Goal: Task Accomplishment & Management: Use online tool/utility

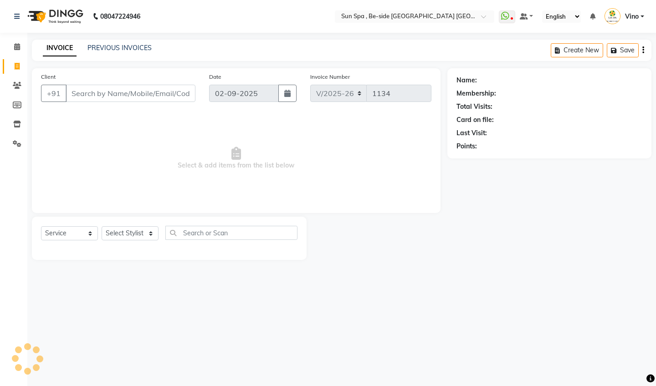
select select "5782"
select select "service"
click at [17, 44] on icon at bounding box center [17, 46] width 6 height 7
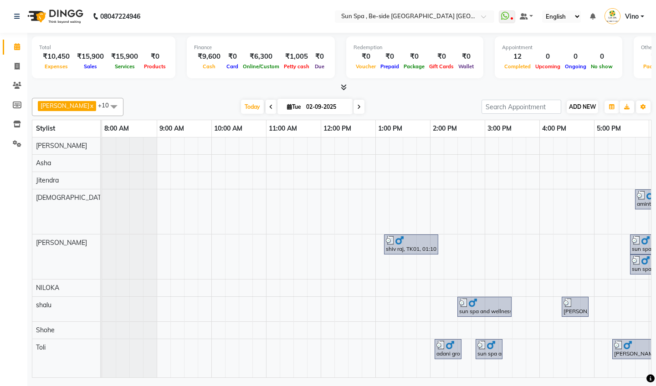
click at [585, 109] on span "ADD NEW" at bounding box center [582, 106] width 27 height 7
click at [626, 147] on link "Add Expense" at bounding box center [634, 148] width 72 height 12
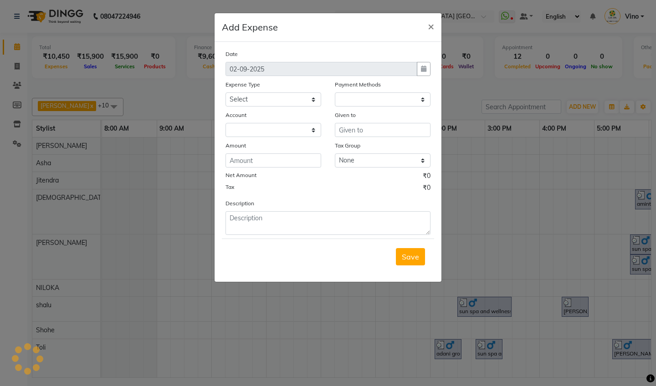
select select "1"
select select "4733"
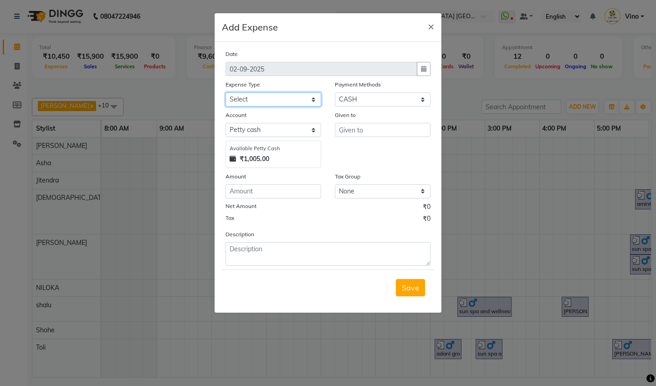
select select "12851"
click at [374, 127] on input "text" at bounding box center [383, 130] width 96 height 14
click at [258, 190] on input "number" at bounding box center [273, 191] width 96 height 14
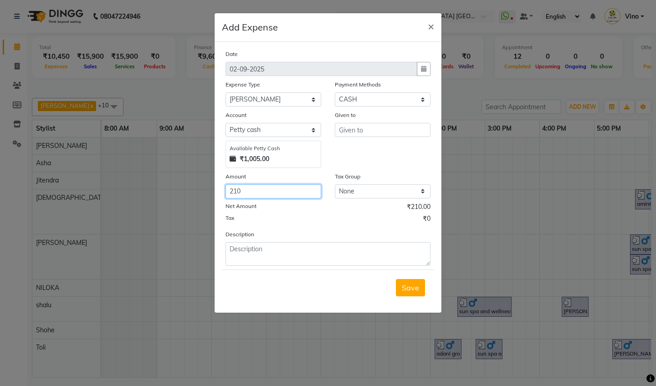
type input "210"
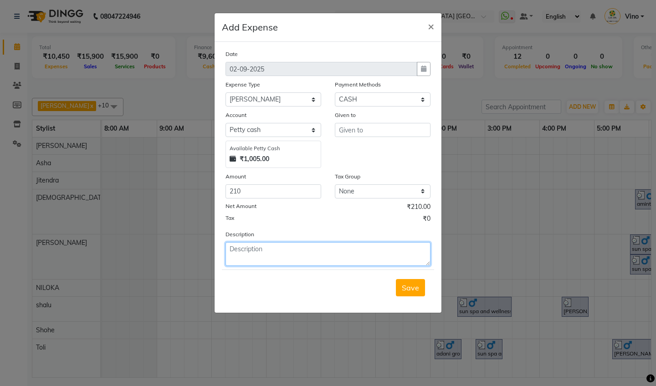
click at [238, 249] on textarea at bounding box center [327, 254] width 205 height 24
type textarea "sir house"
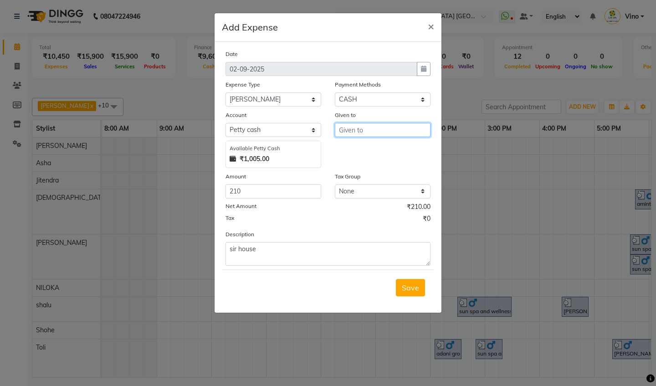
click at [381, 129] on input "text" at bounding box center [383, 130] width 96 height 14
click at [389, 154] on button "Kr [PERSON_NAME]" at bounding box center [379, 149] width 88 height 15
type input "[DEMOGRAPHIC_DATA]"
click at [417, 289] on span "Save" at bounding box center [410, 287] width 17 height 9
